Goal: Information Seeking & Learning: Learn about a topic

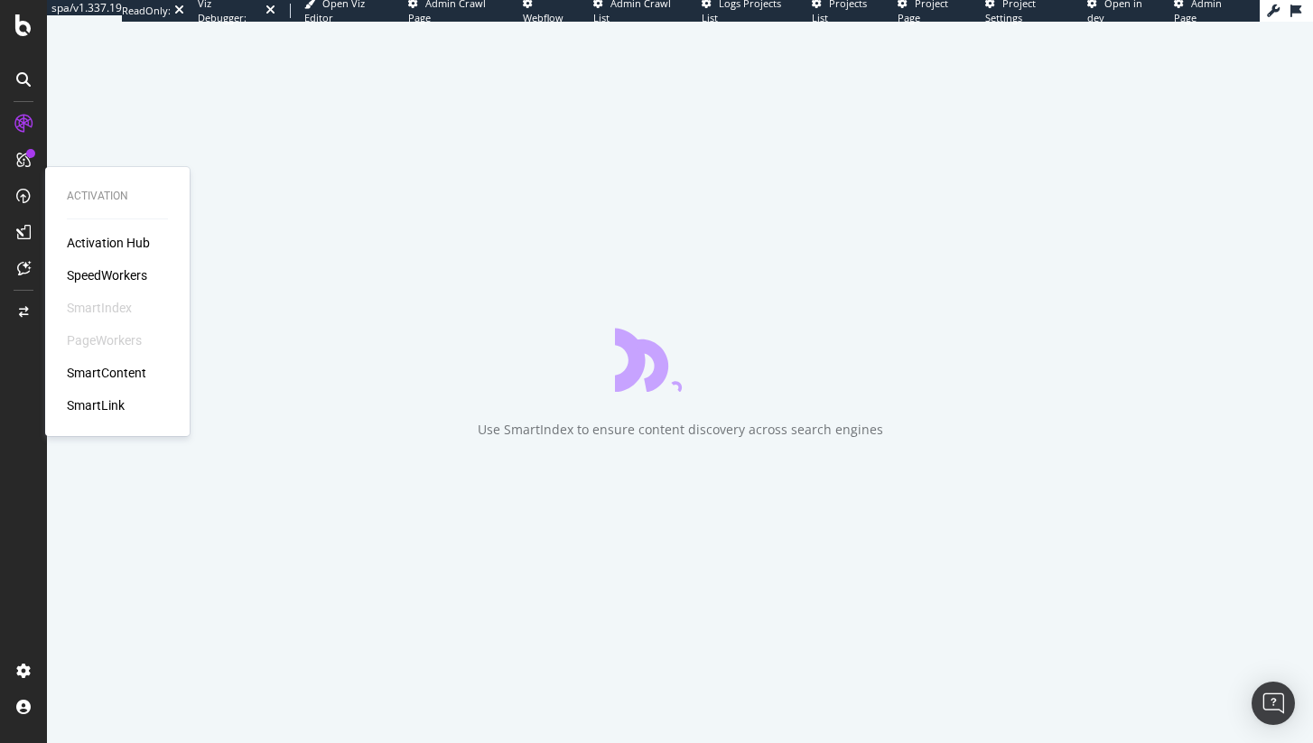
click at [83, 271] on div "SpeedWorkers" at bounding box center [107, 275] width 80 height 18
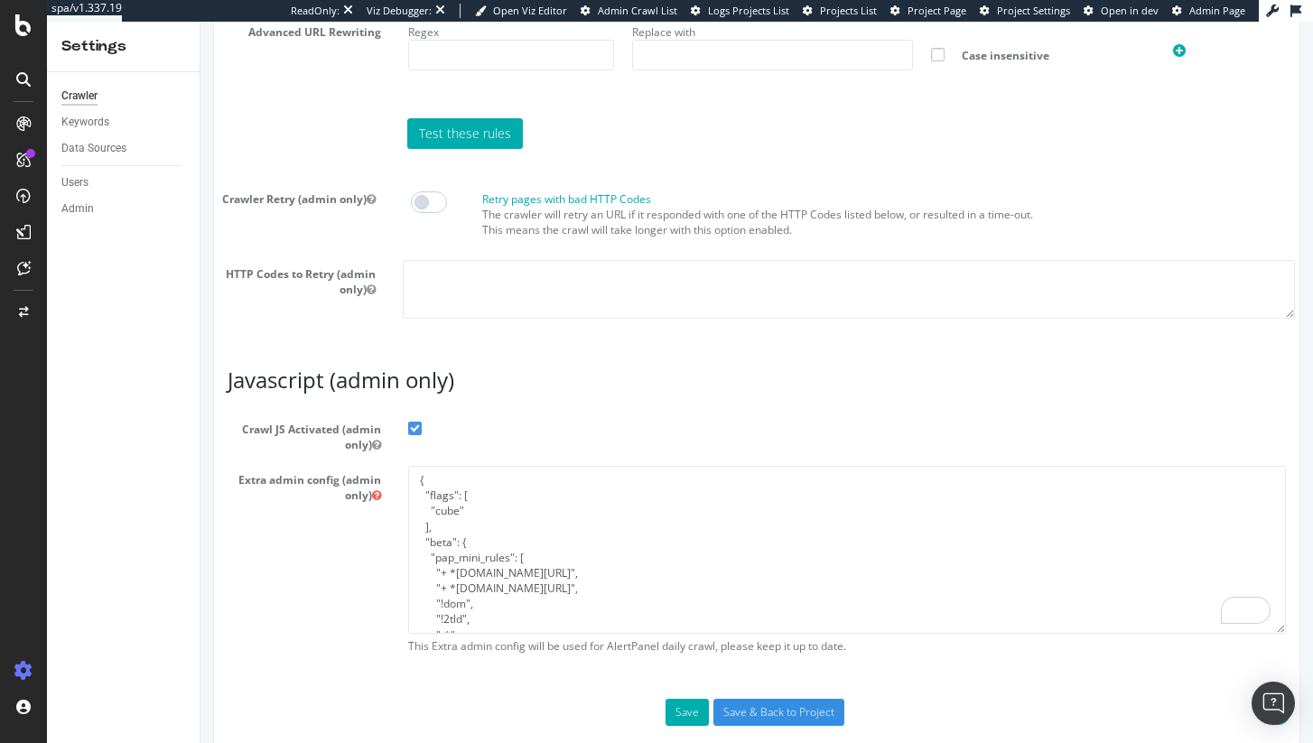
scroll to position [825, 0]
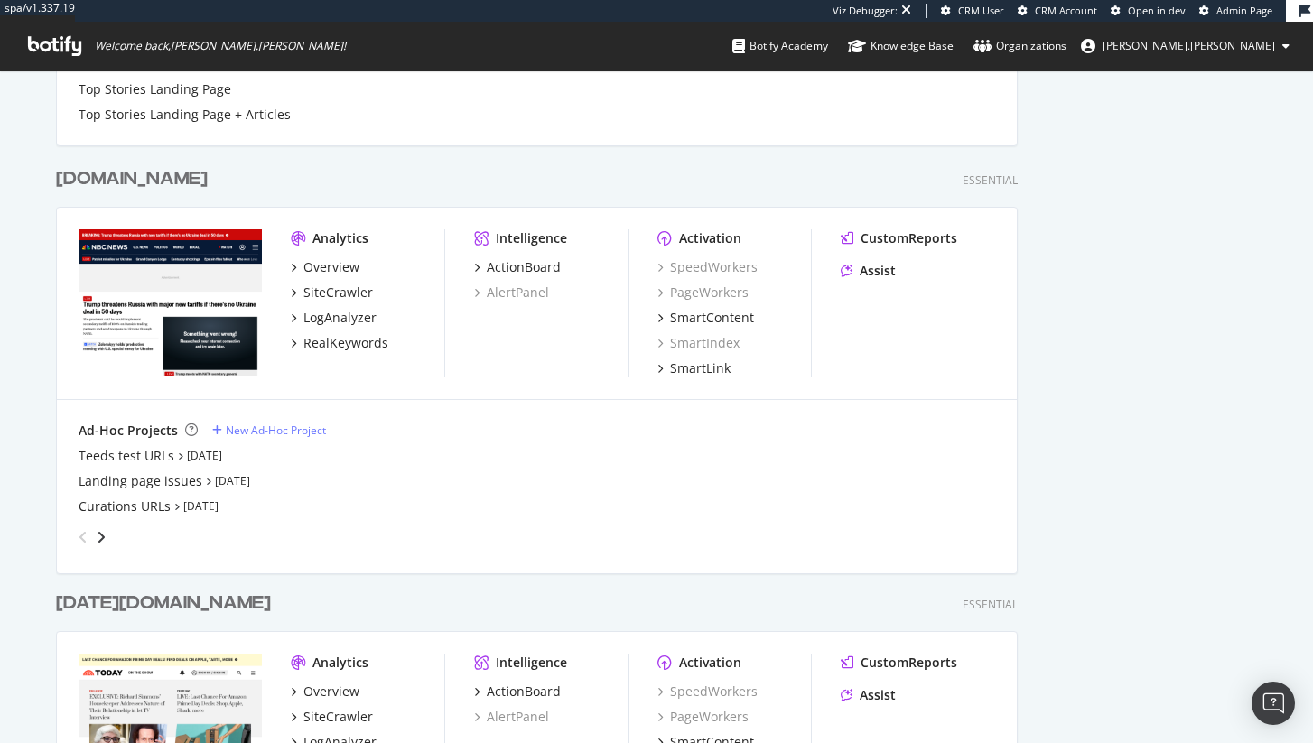
scroll to position [1054, 0]
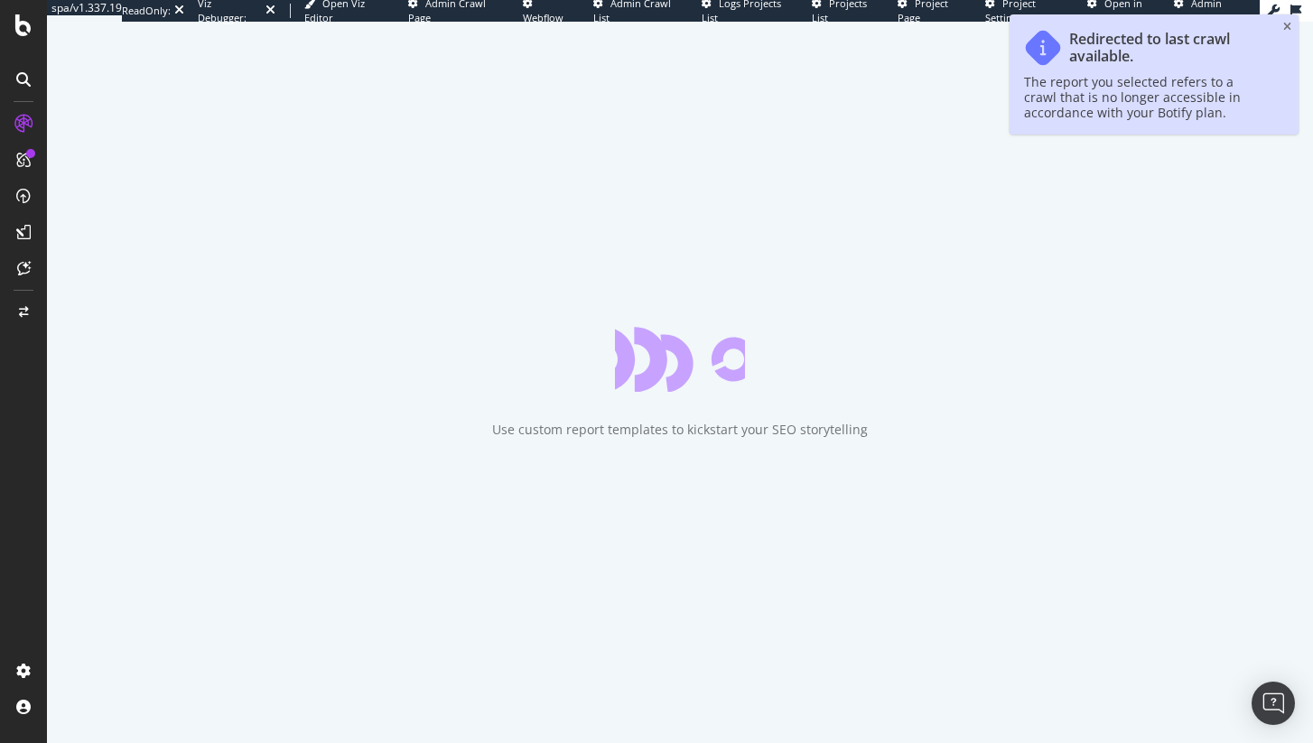
click at [1282, 30] on div "Redirected to last crawl available. The report you selected refers to a crawl t…" at bounding box center [1154, 74] width 289 height 120
click at [1285, 30] on icon "close toast" at bounding box center [1287, 27] width 8 height 11
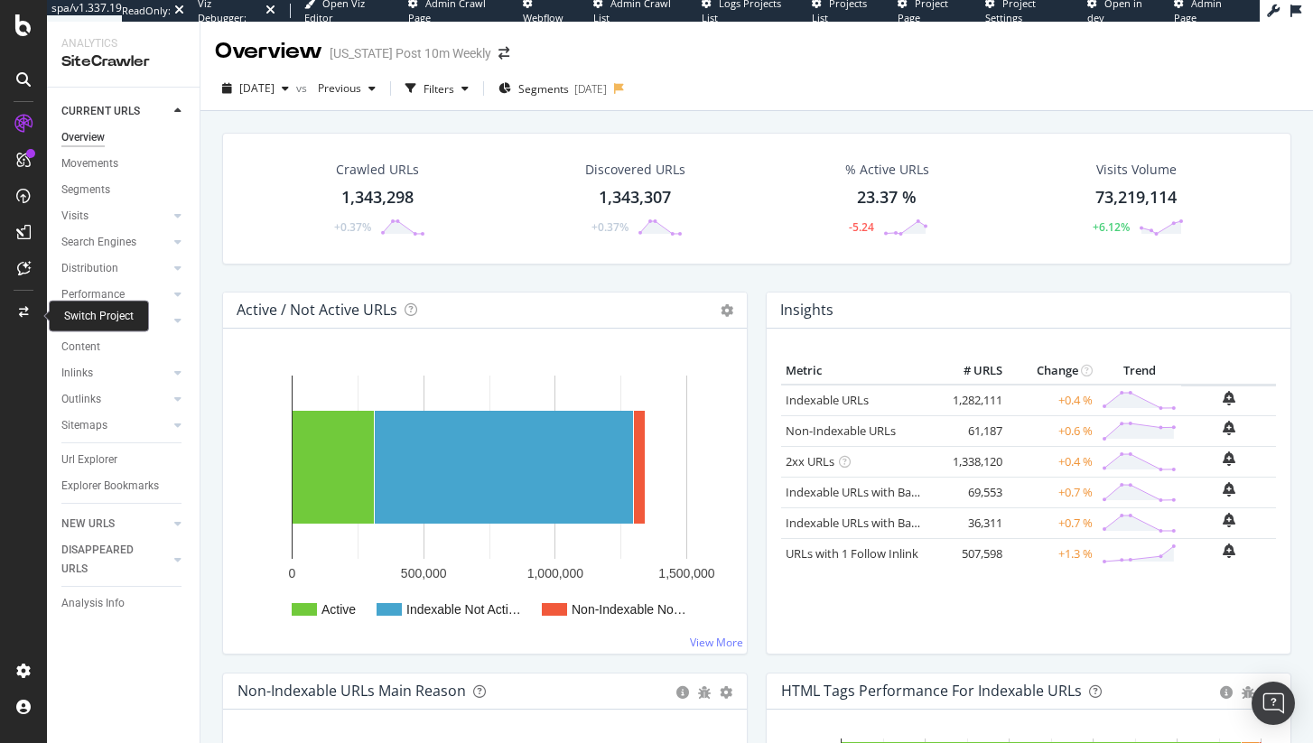
click at [31, 303] on div at bounding box center [23, 312] width 43 height 29
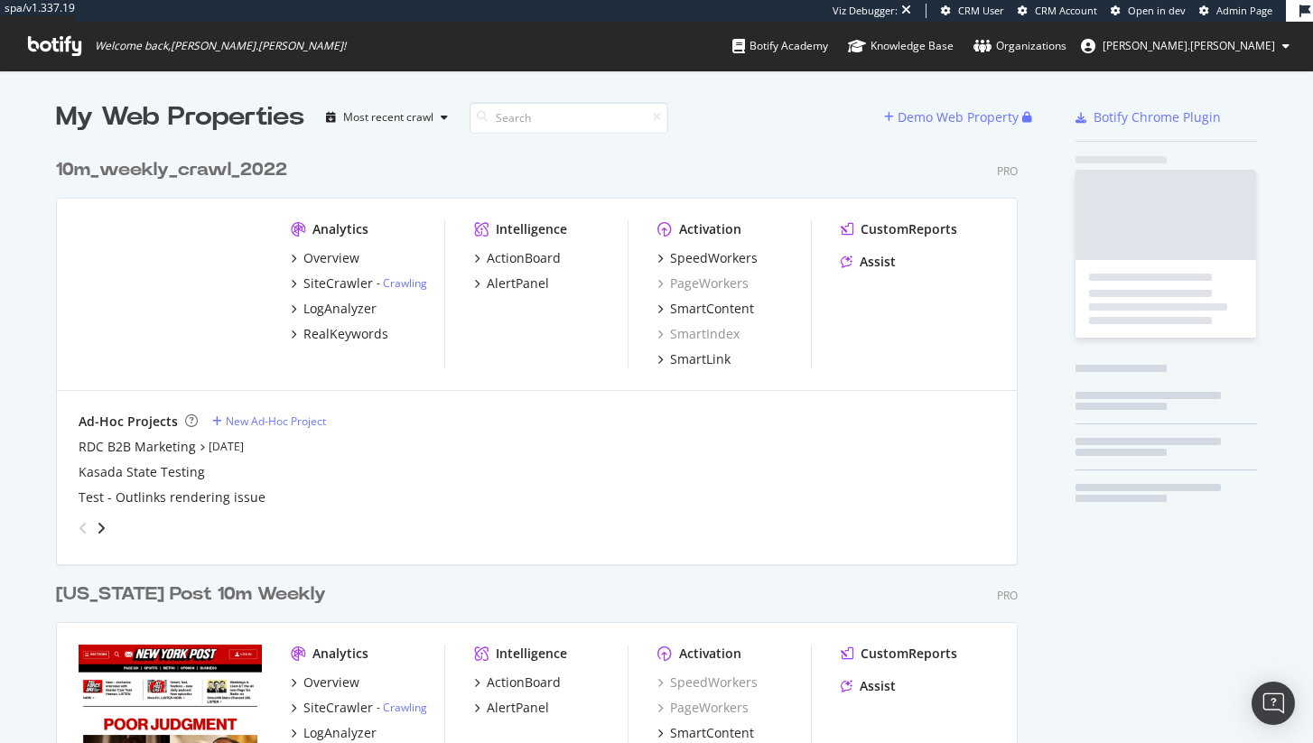
scroll to position [5359, 976]
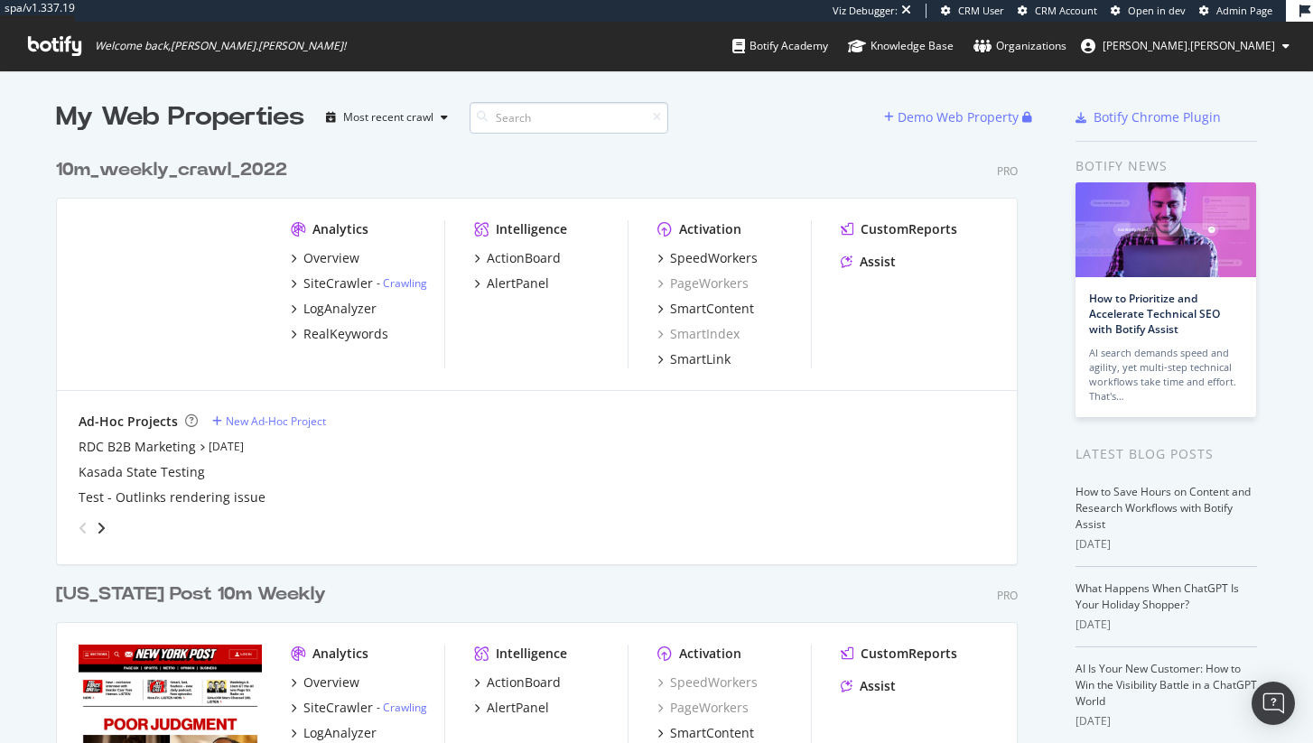
click at [563, 124] on input at bounding box center [569, 118] width 199 height 32
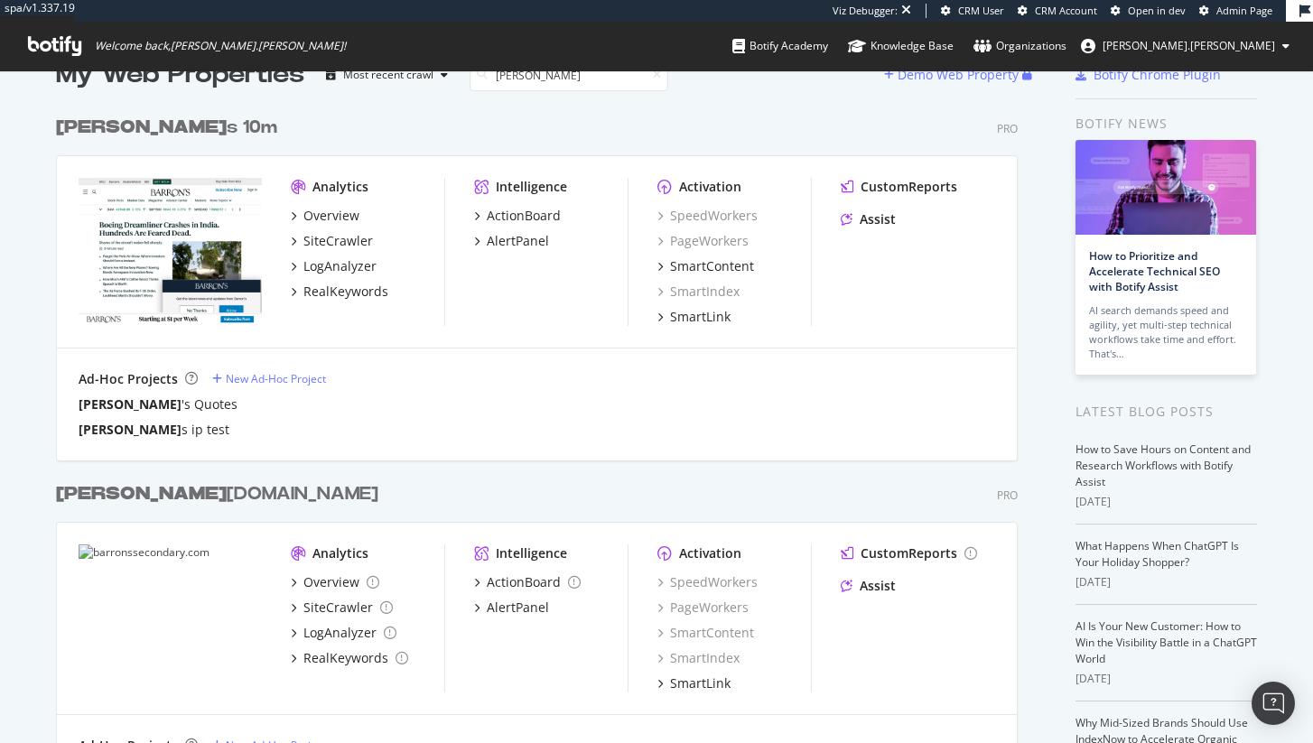
scroll to position [41, 0]
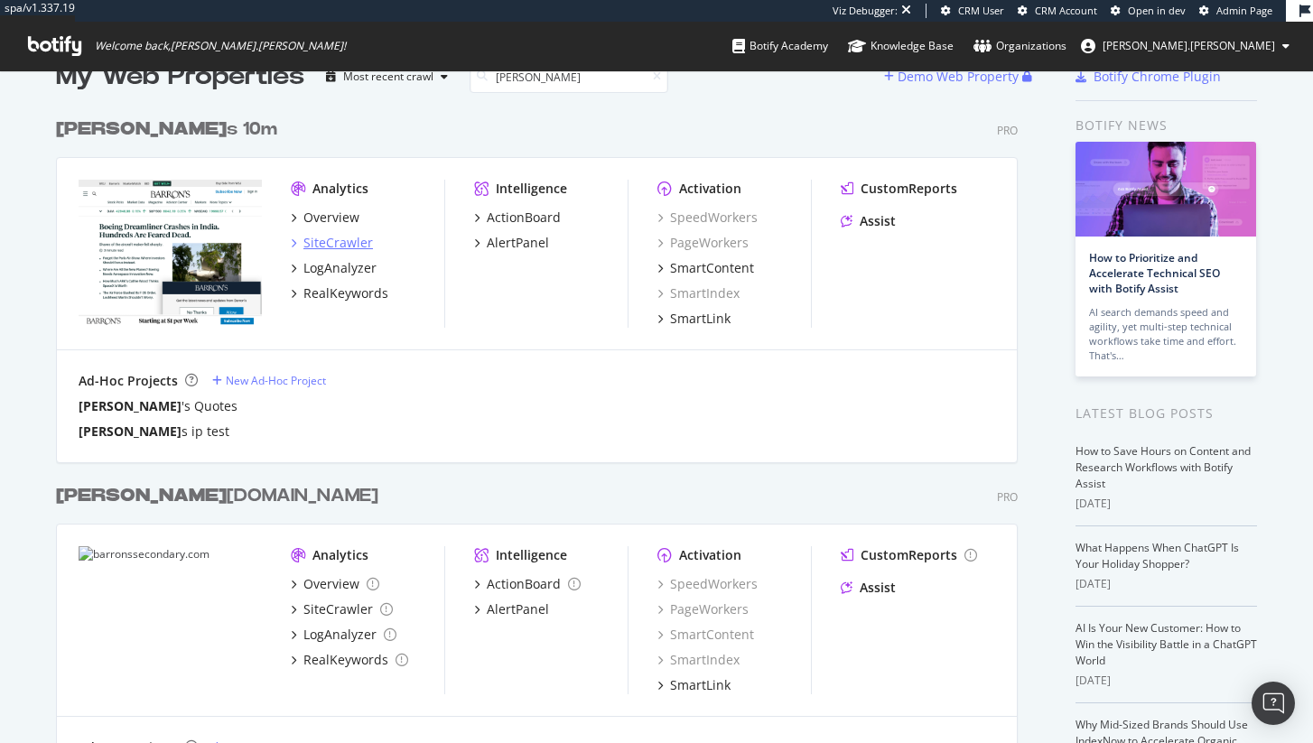
type input "barron"
click at [356, 241] on div "SiteCrawler" at bounding box center [338, 243] width 70 height 18
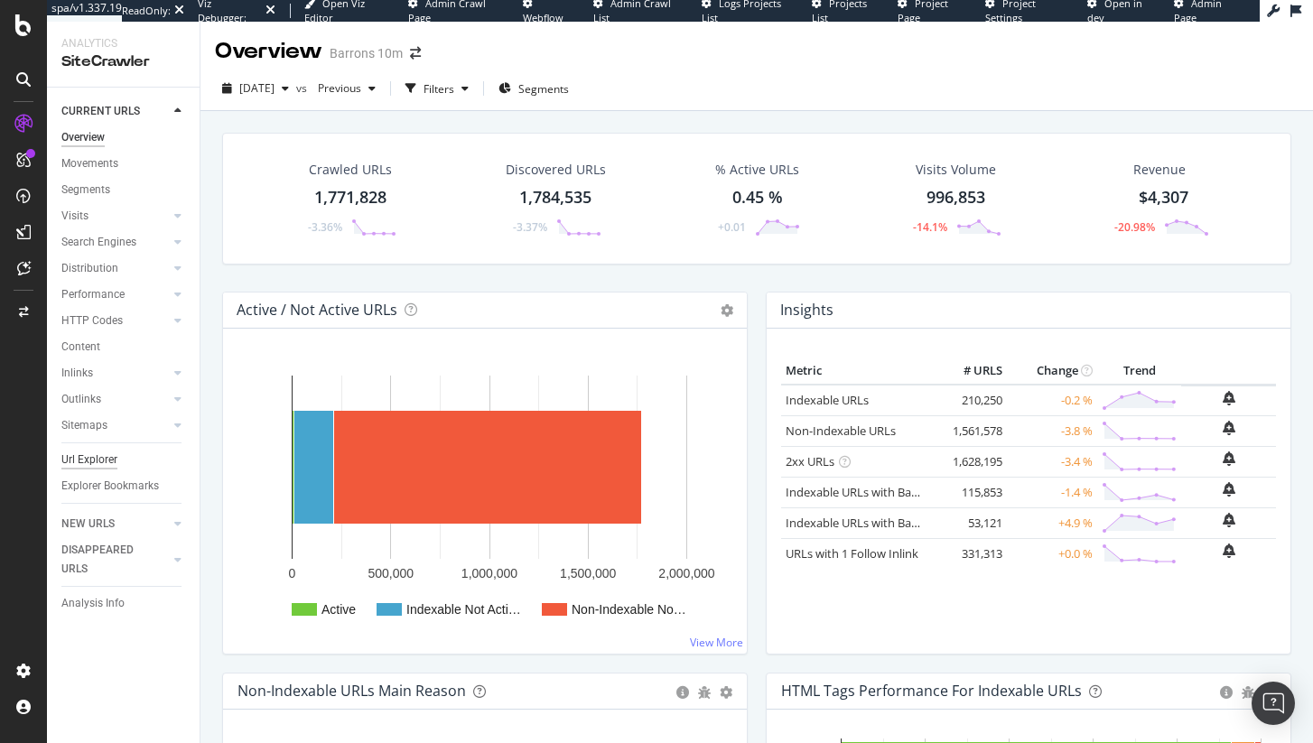
click at [94, 463] on div "Url Explorer" at bounding box center [89, 460] width 56 height 19
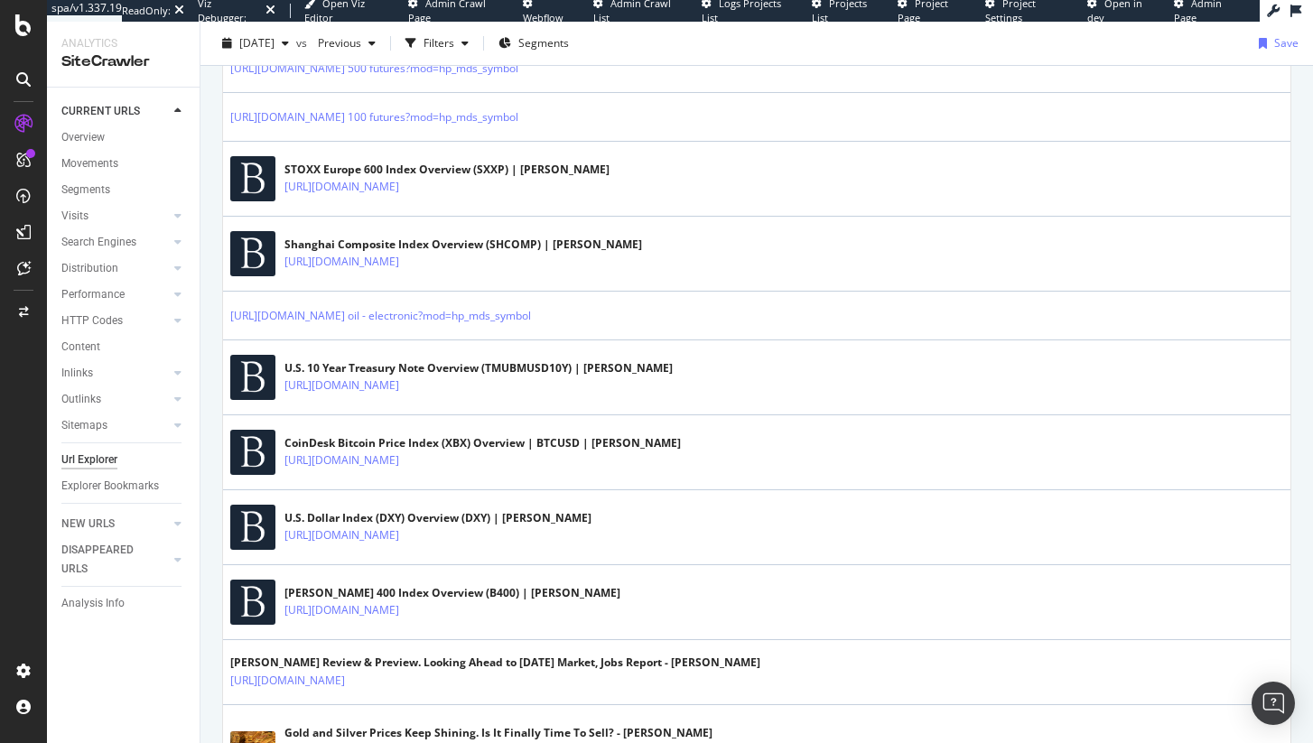
scroll to position [869, 0]
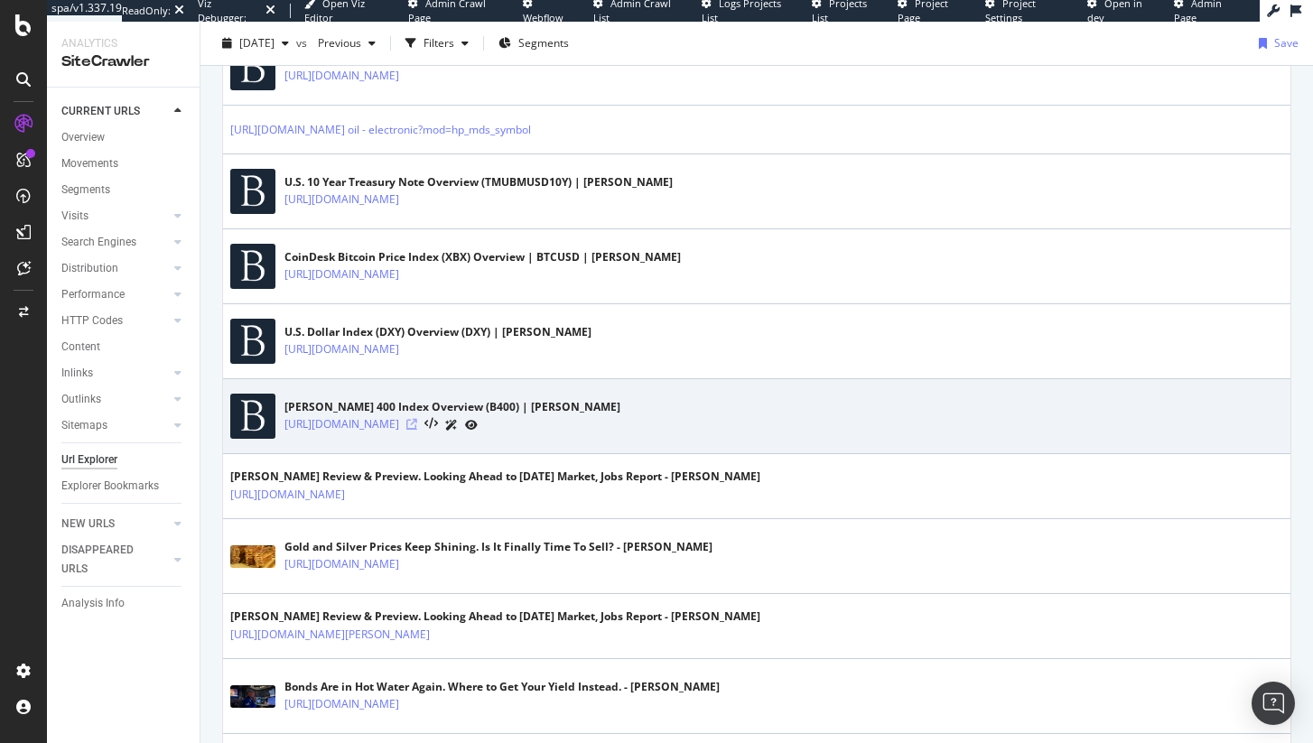
click at [417, 420] on icon at bounding box center [411, 424] width 11 height 11
click at [438, 425] on icon at bounding box center [431, 424] width 14 height 13
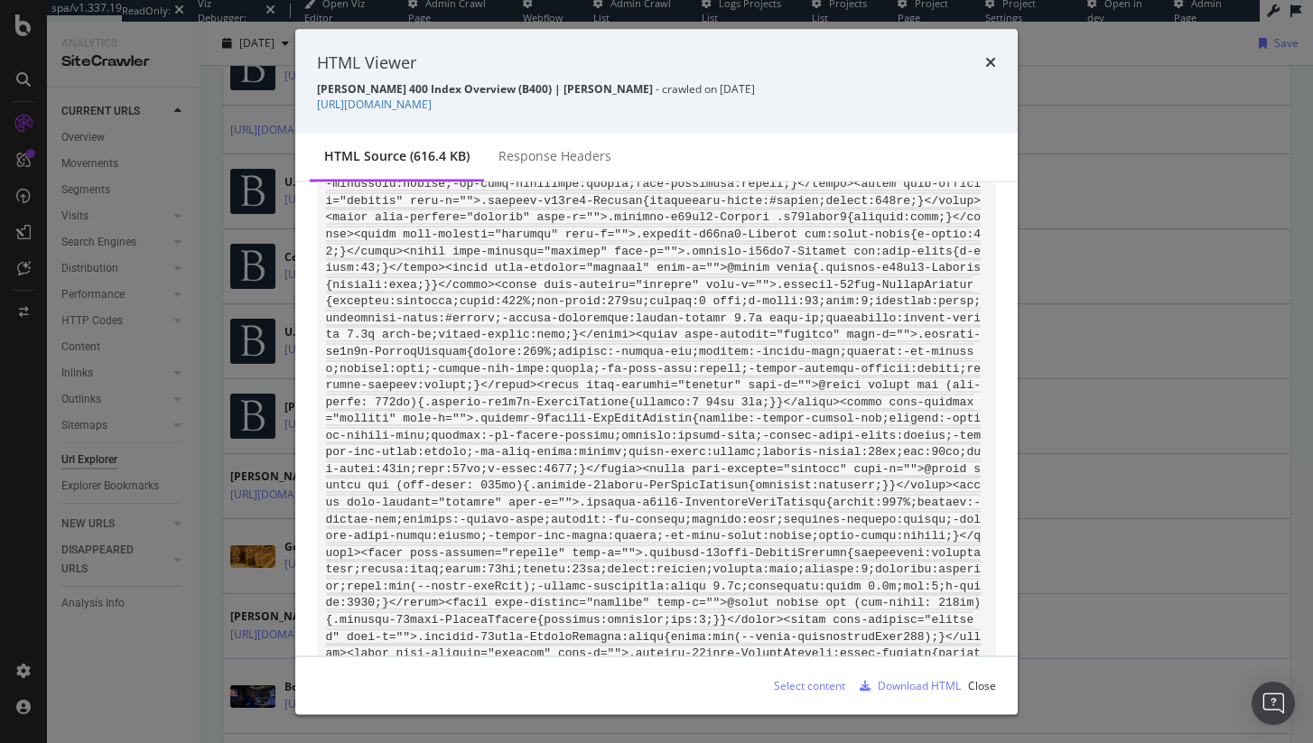
scroll to position [179, 0]
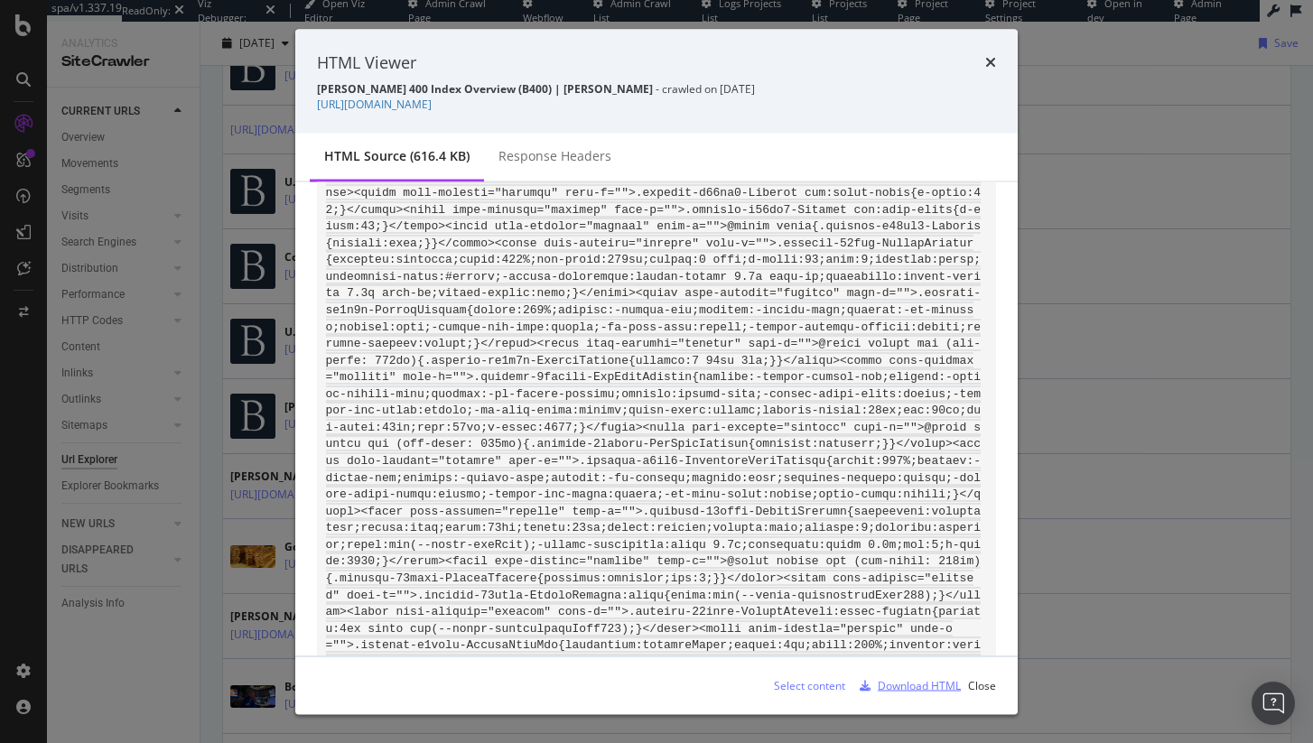
click at [938, 686] on div "Download HTML" at bounding box center [919, 684] width 83 height 15
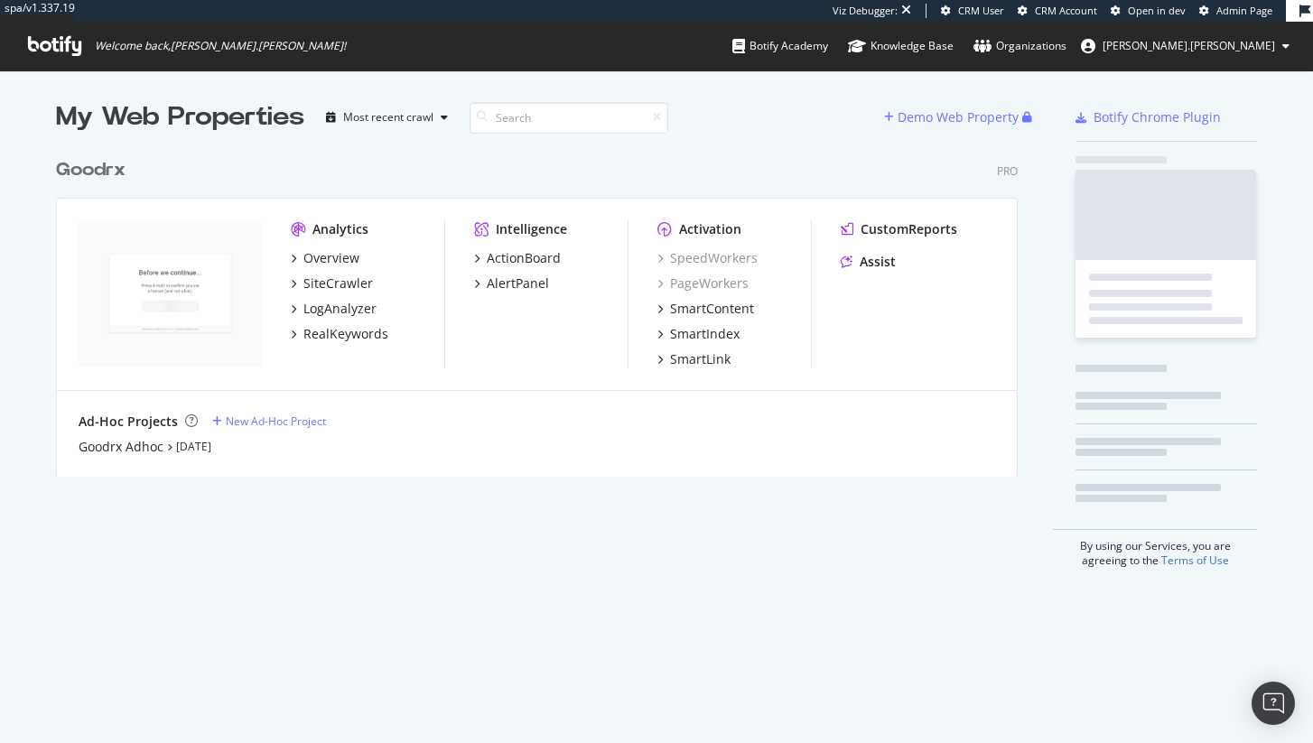
scroll to position [341, 976]
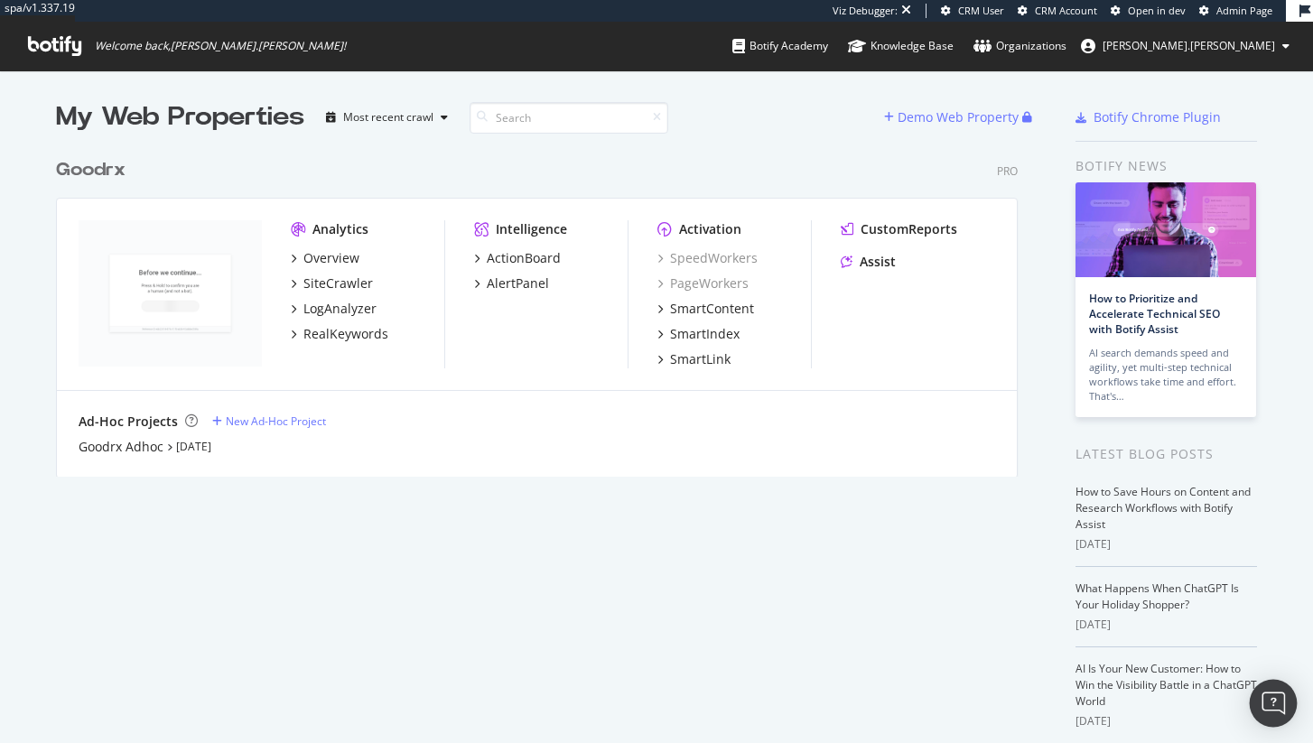
click at [1281, 714] on div "Open Intercom Messenger" at bounding box center [1274, 704] width 48 height 48
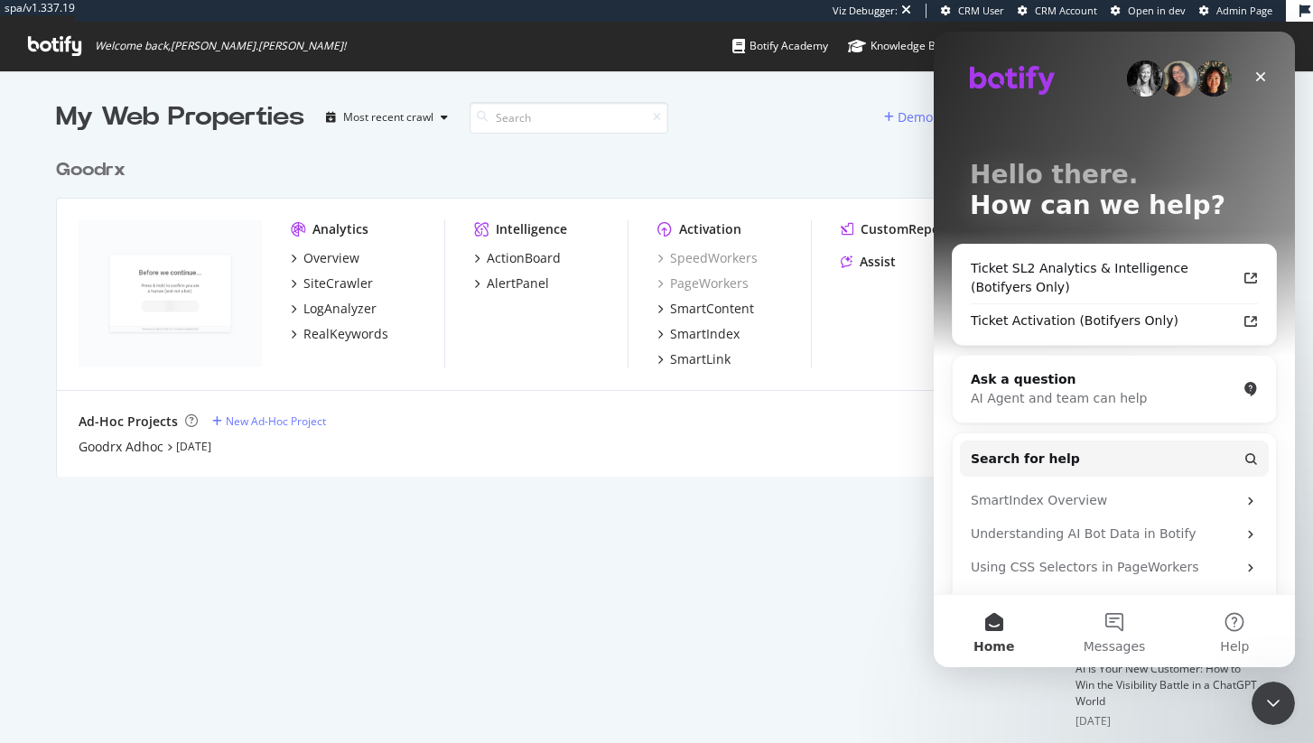
scroll to position [0, 0]
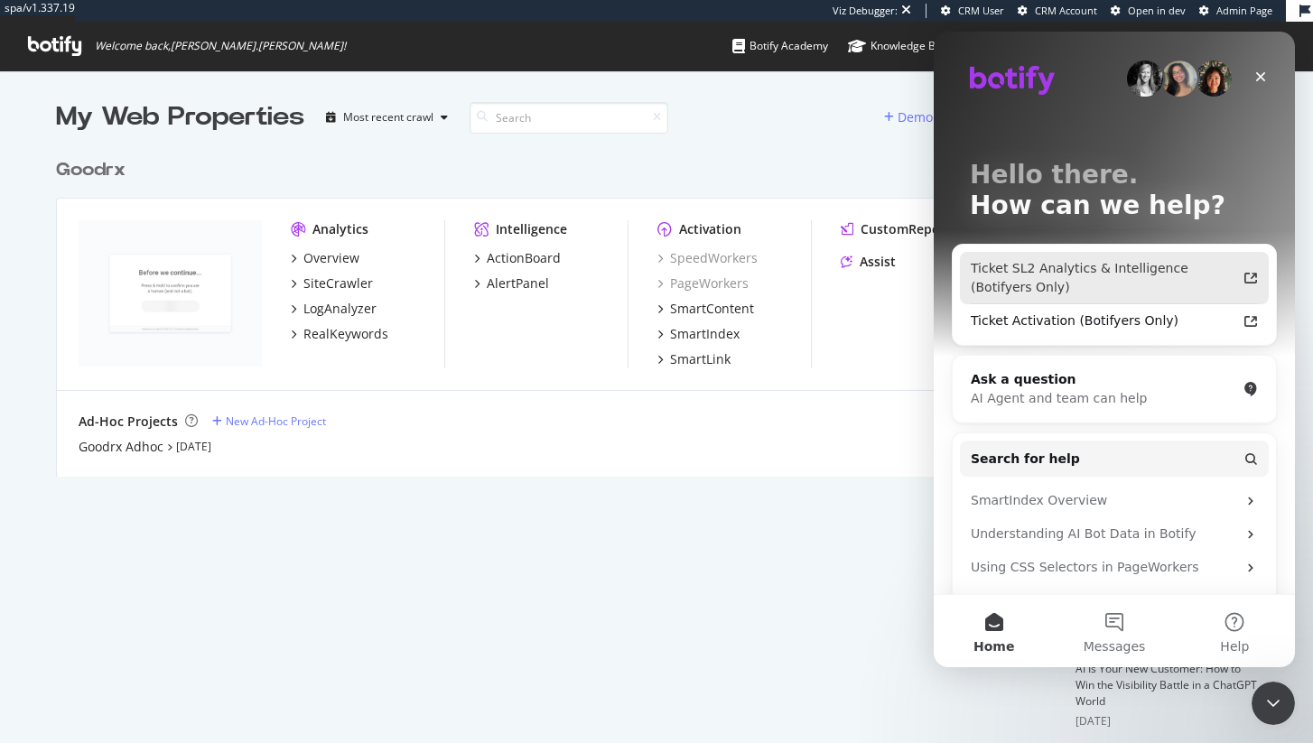
click at [1096, 283] on div "Ticket SL2 Analytics & Intelligence (Botifyers Only)" at bounding box center [1104, 278] width 266 height 38
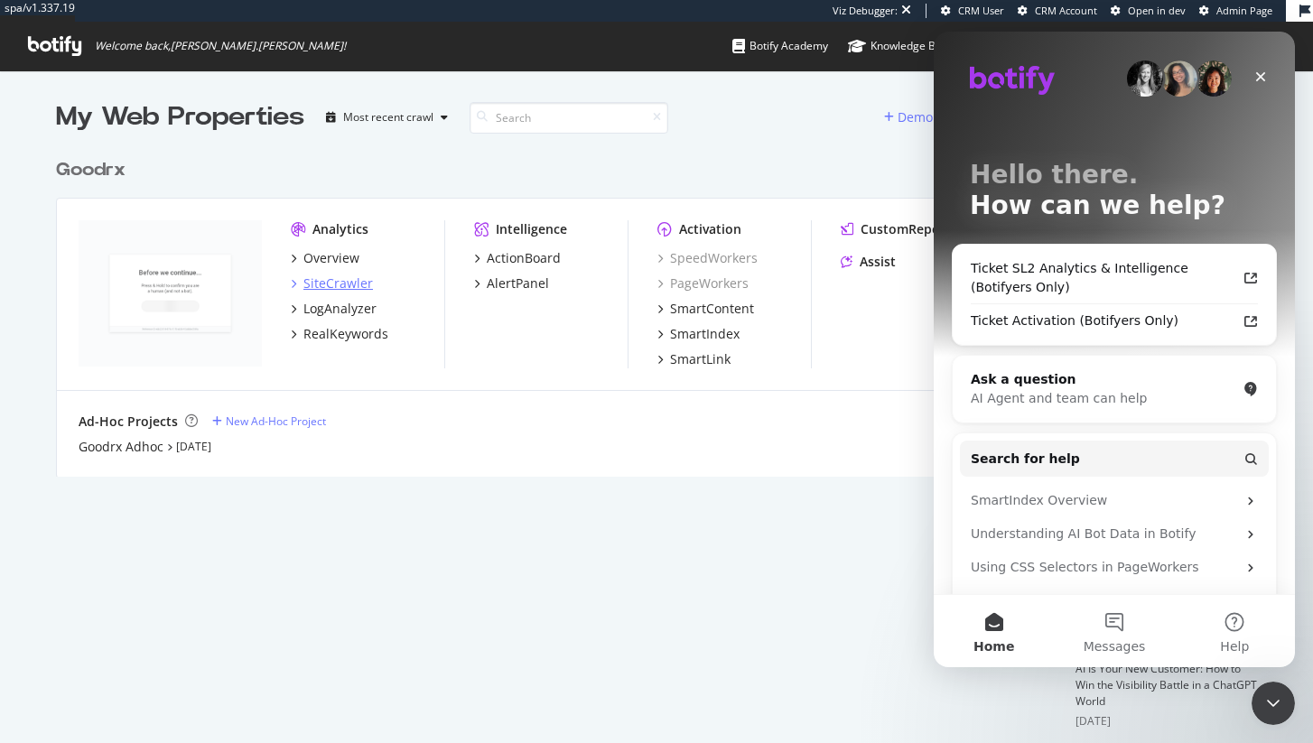
click at [339, 285] on div "SiteCrawler" at bounding box center [338, 284] width 70 height 18
